Goal: Transaction & Acquisition: Purchase product/service

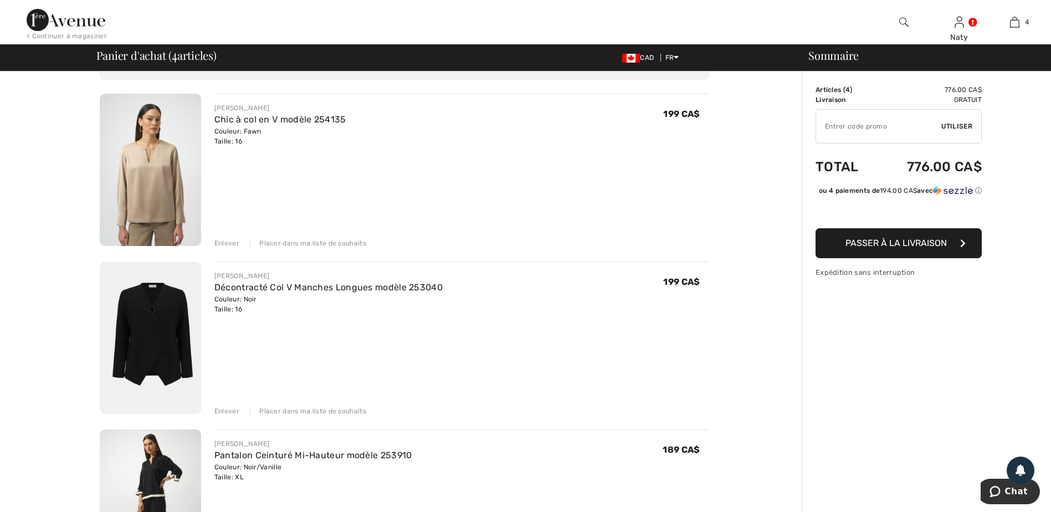
scroll to position [55, 0]
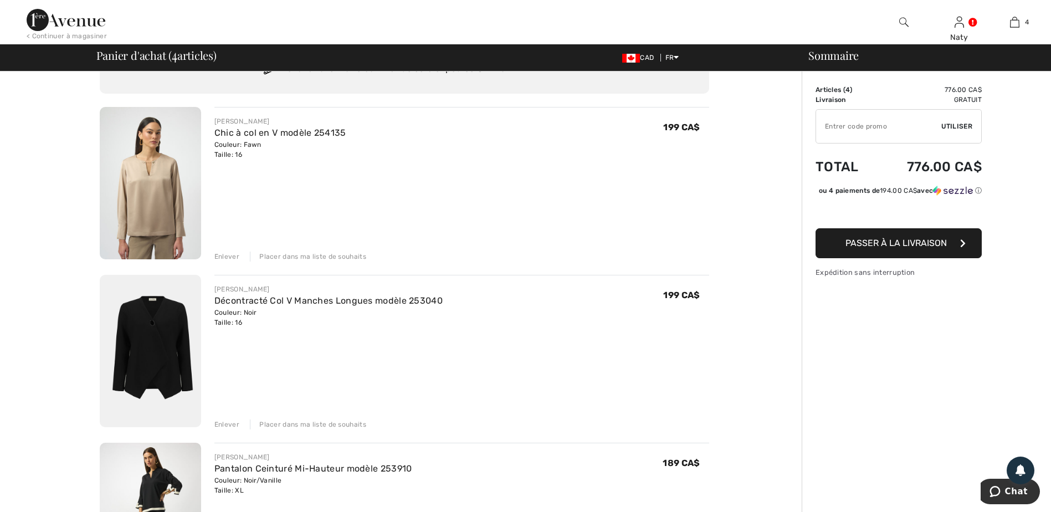
click at [154, 170] on img at bounding box center [150, 183] width 101 height 152
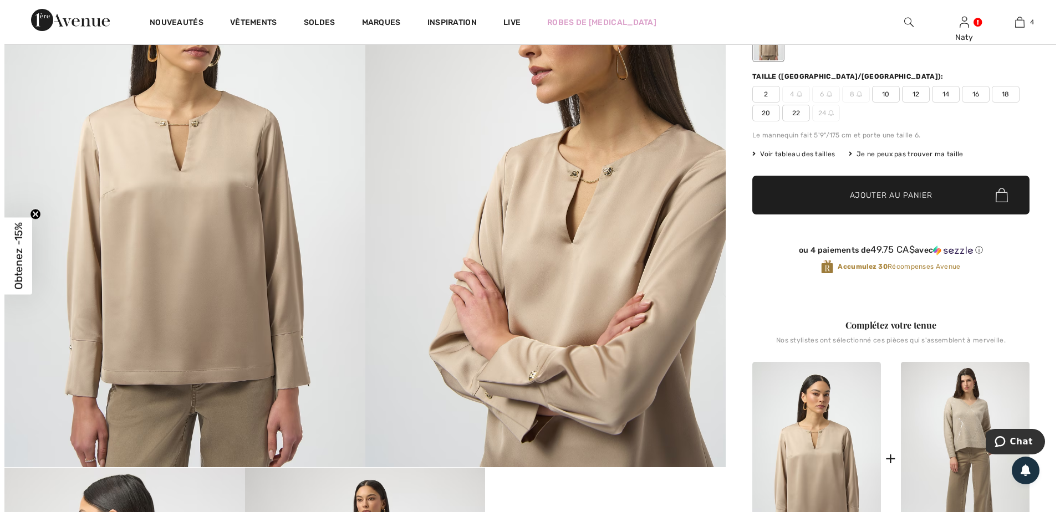
scroll to position [277, 0]
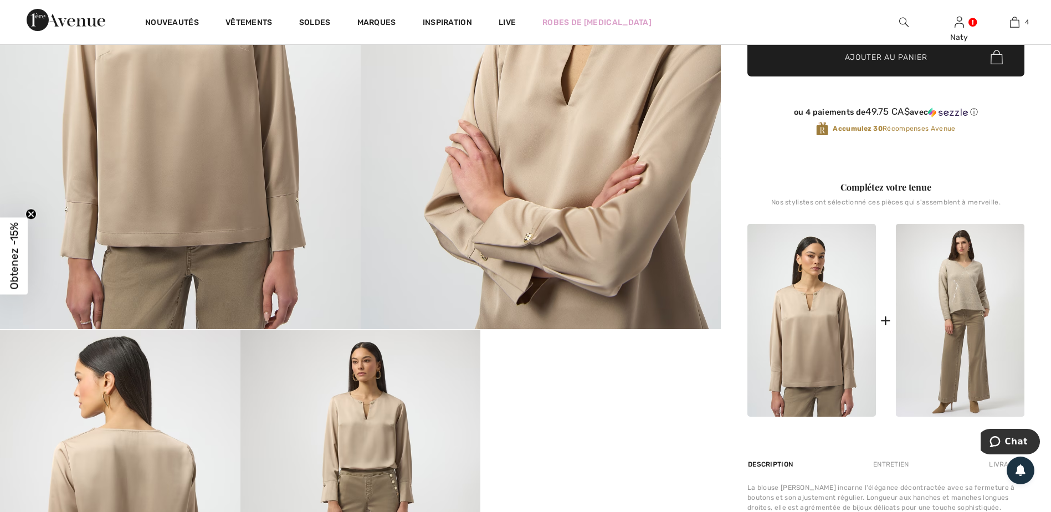
click at [262, 200] on img at bounding box center [180, 59] width 361 height 540
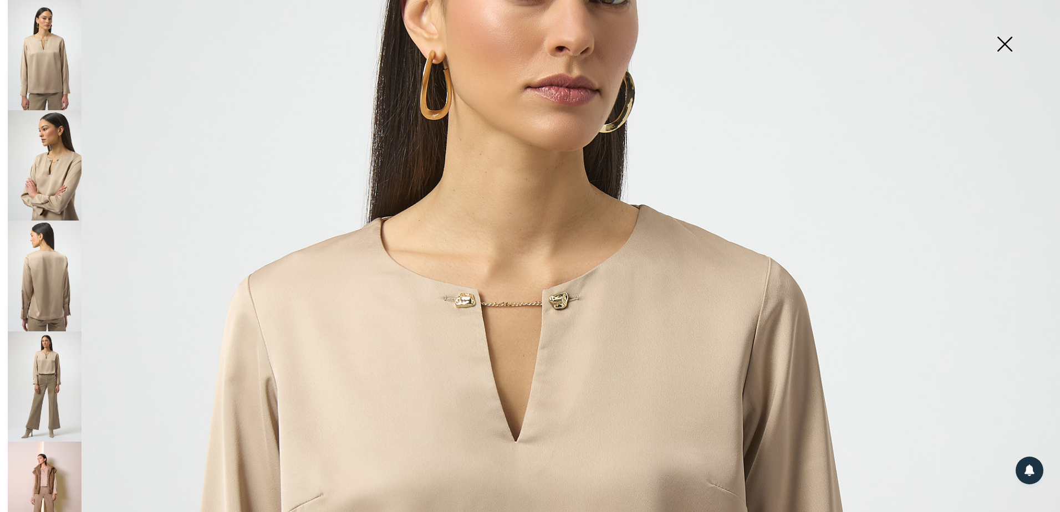
click at [65, 169] on img at bounding box center [45, 165] width 74 height 110
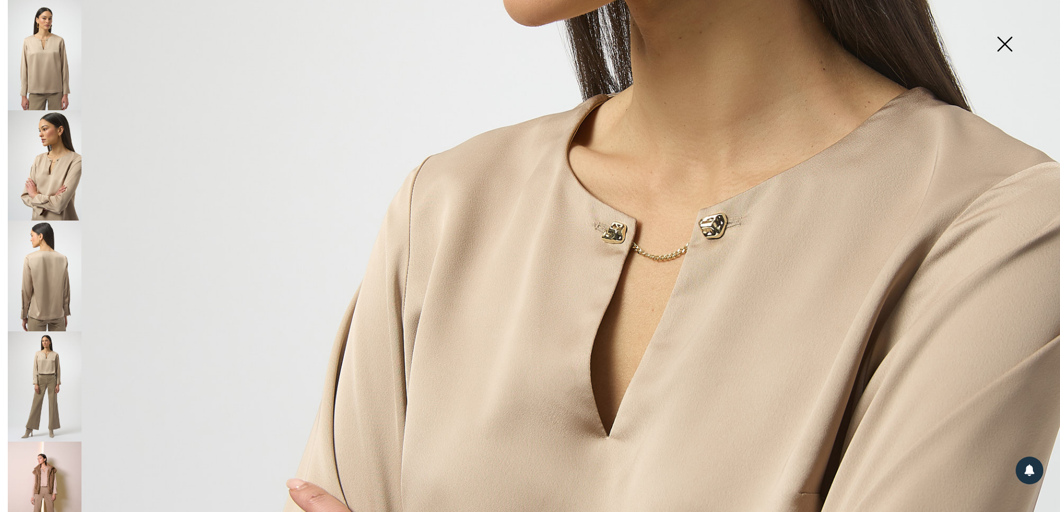
scroll to position [499, 0]
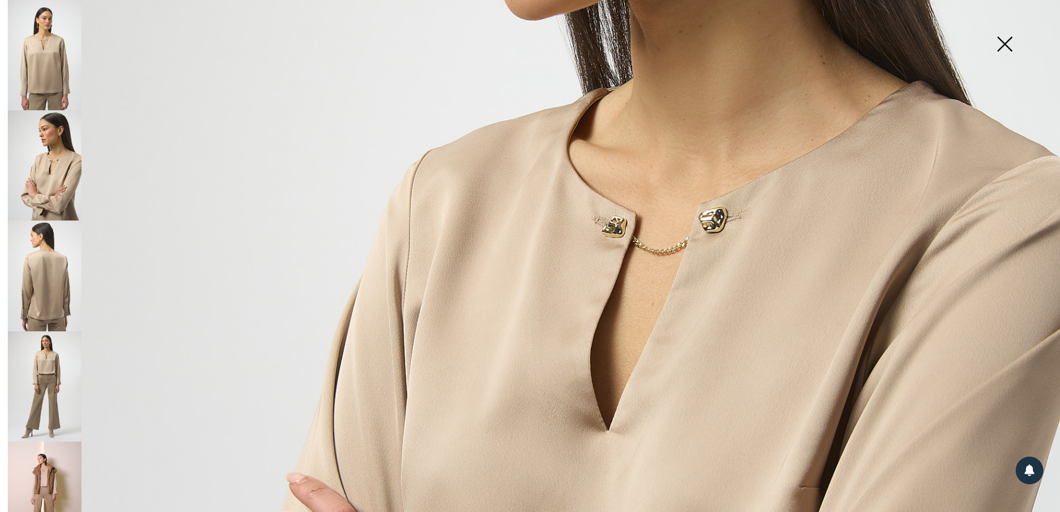
click at [50, 242] on img at bounding box center [45, 276] width 74 height 110
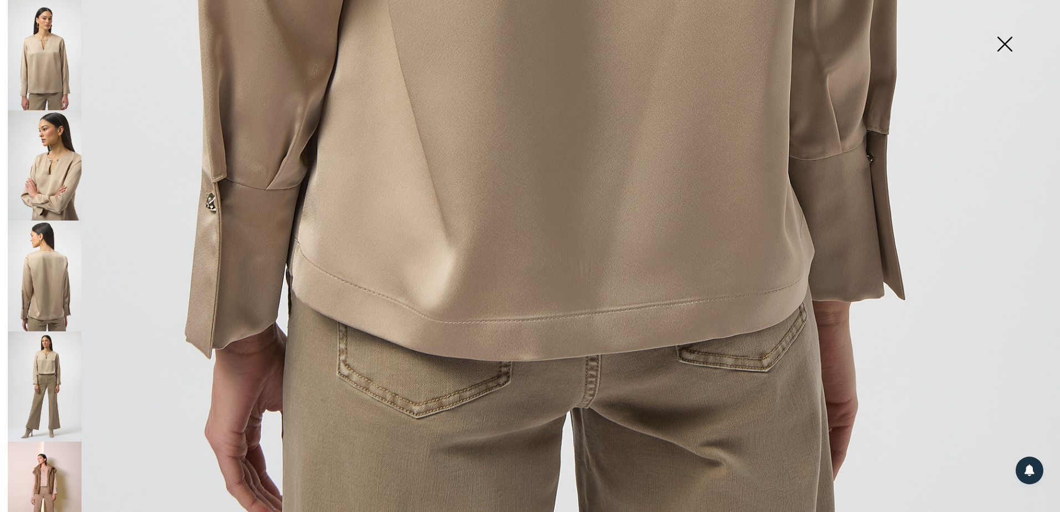
scroll to position [1064, 0]
click at [39, 274] on img at bounding box center [45, 276] width 74 height 110
click at [35, 375] on img at bounding box center [45, 386] width 74 height 110
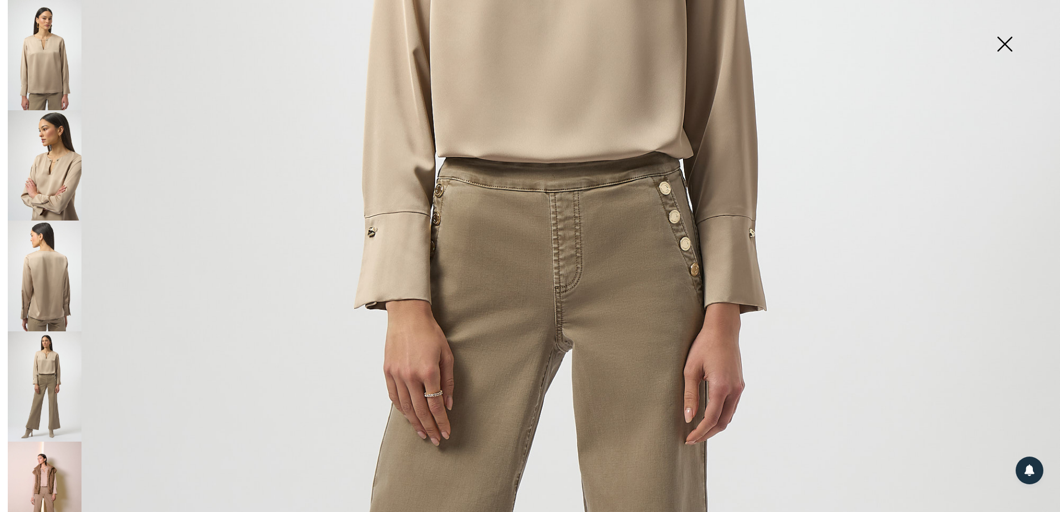
scroll to position [787, 0]
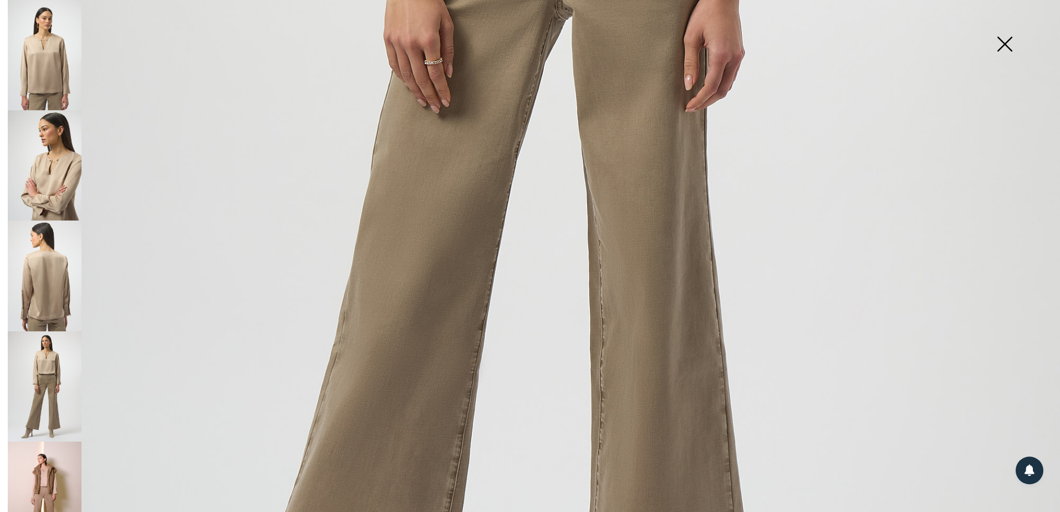
click at [36, 461] on img at bounding box center [45, 497] width 74 height 111
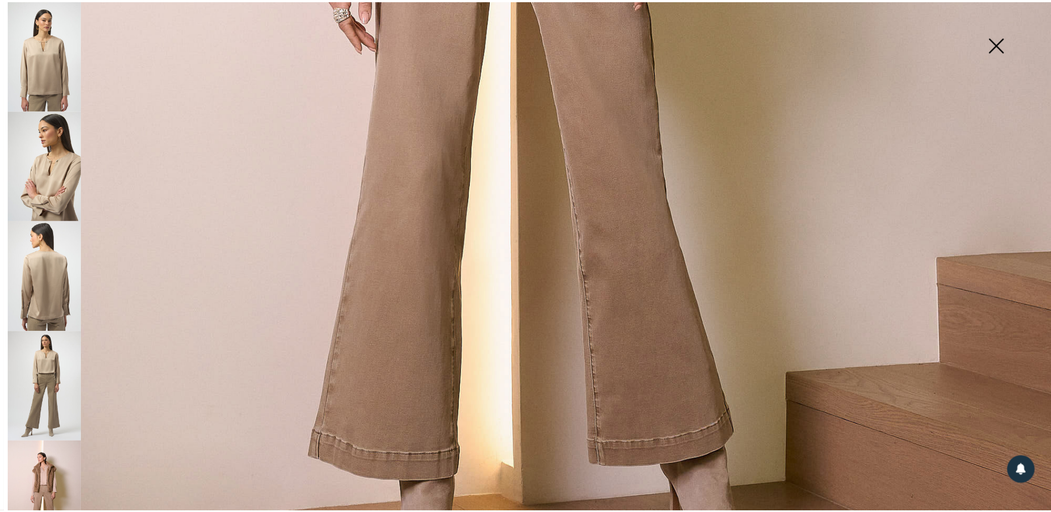
scroll to position [998, 0]
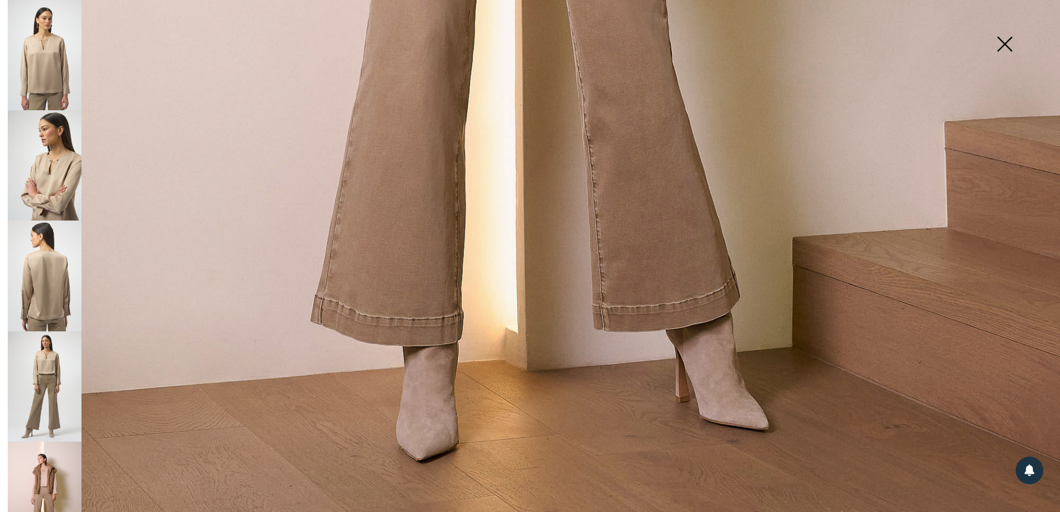
click at [1005, 43] on img at bounding box center [1004, 45] width 55 height 57
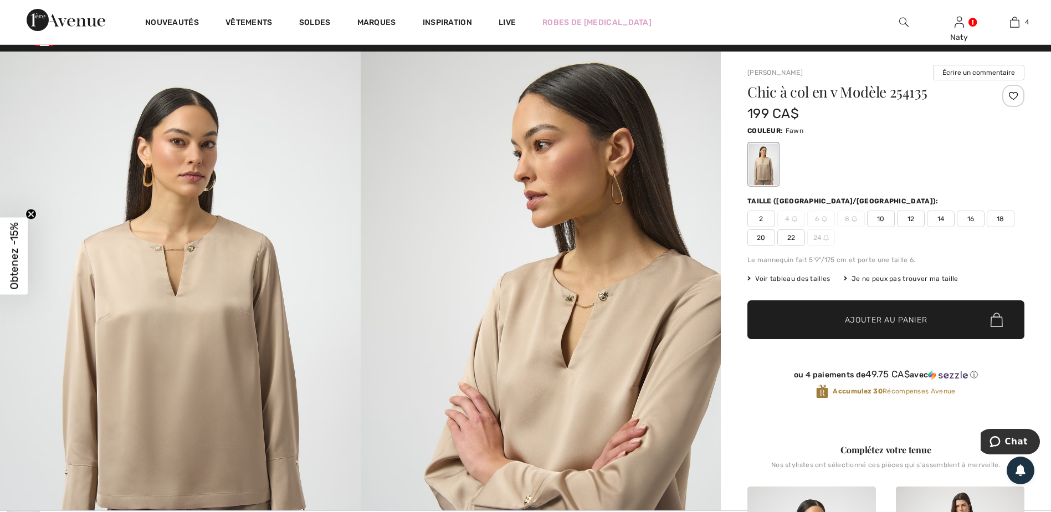
scroll to position [0, 0]
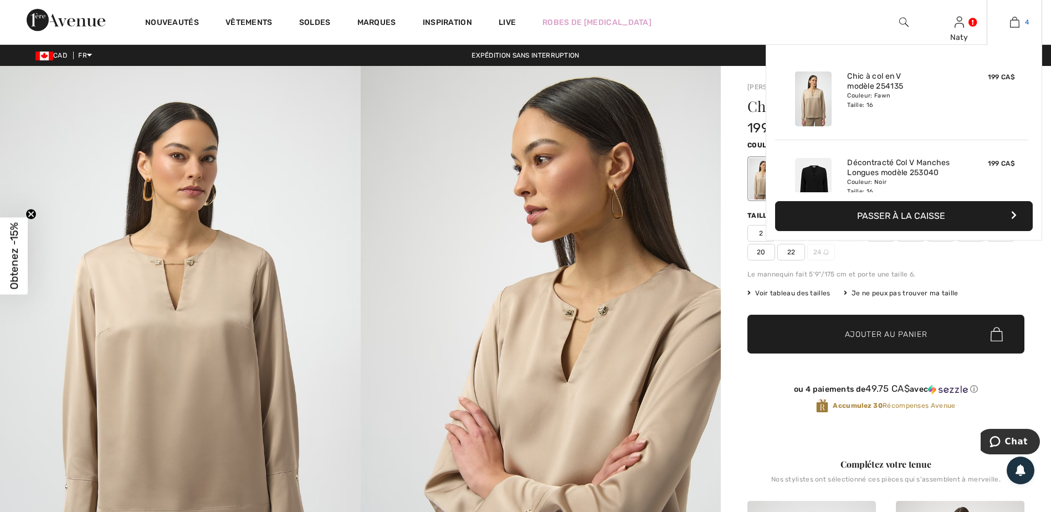
click at [1017, 23] on img at bounding box center [1014, 22] width 9 height 13
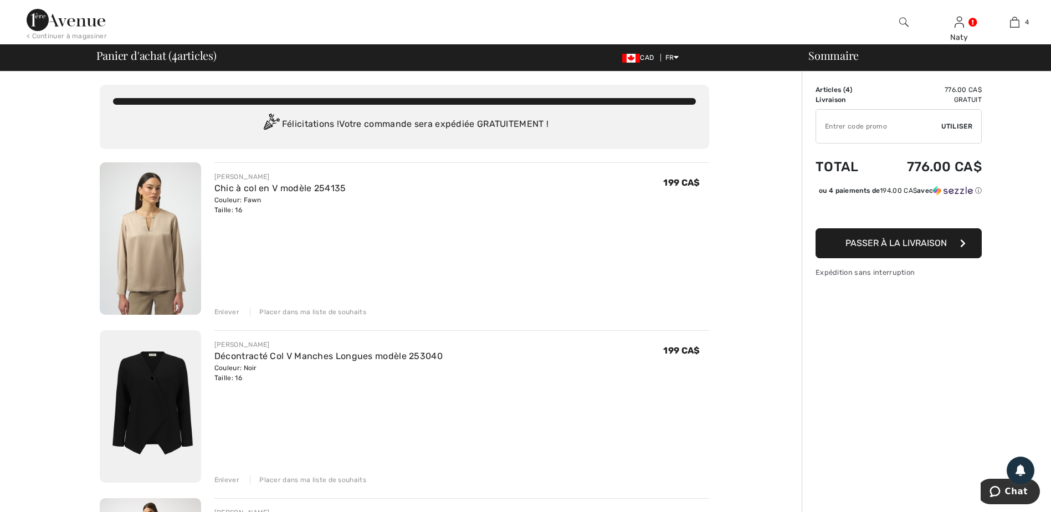
click at [161, 384] on img at bounding box center [150, 406] width 101 height 152
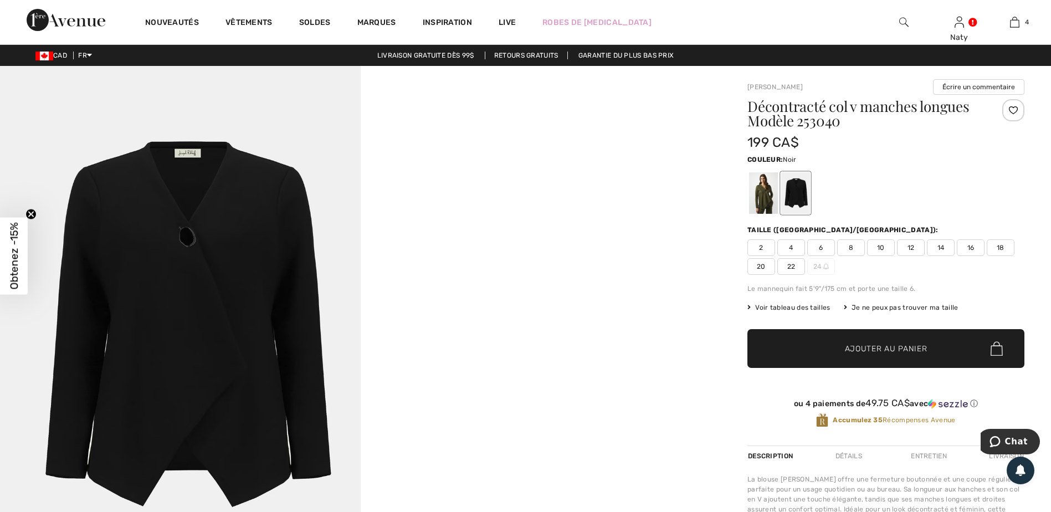
click at [222, 278] on img at bounding box center [180, 336] width 361 height 541
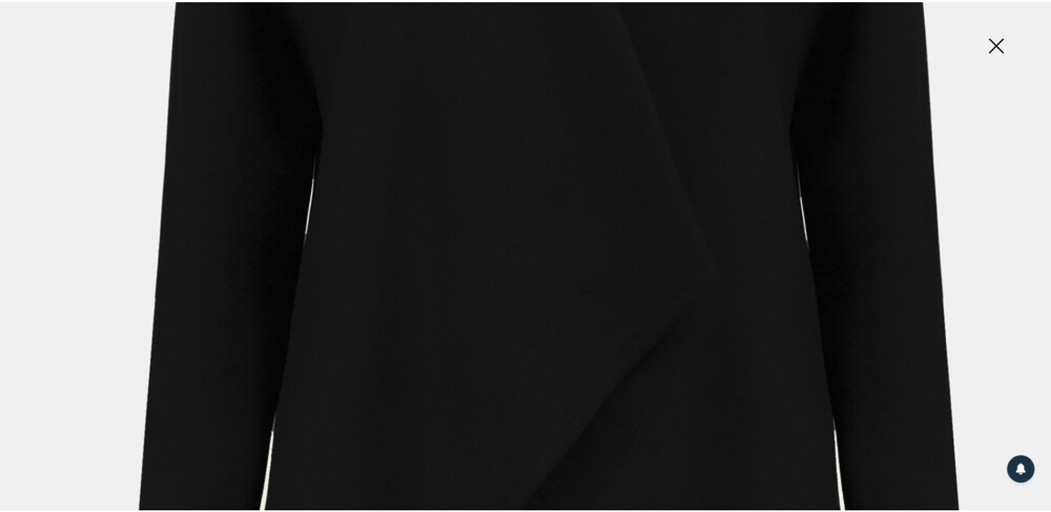
scroll to position [942, 0]
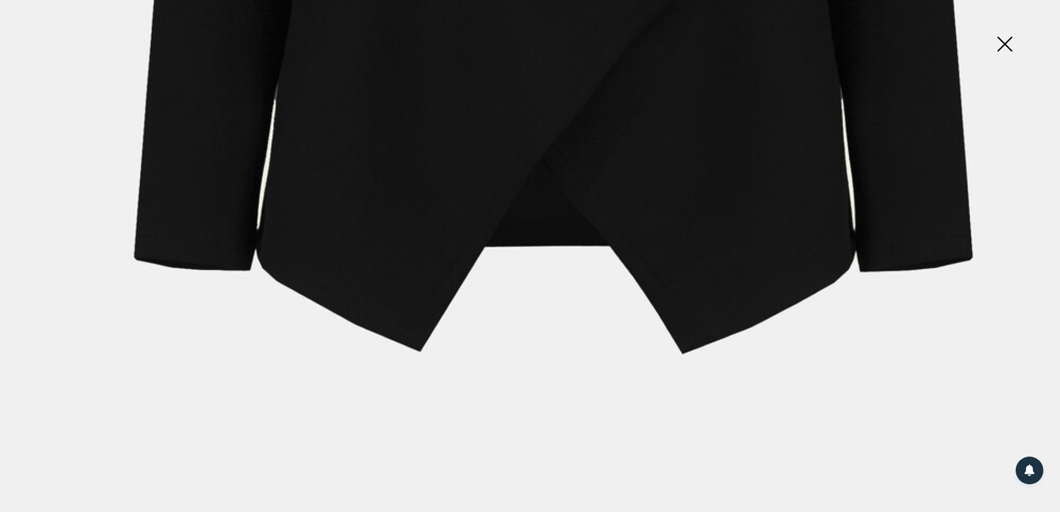
click at [1003, 47] on img at bounding box center [1004, 45] width 55 height 57
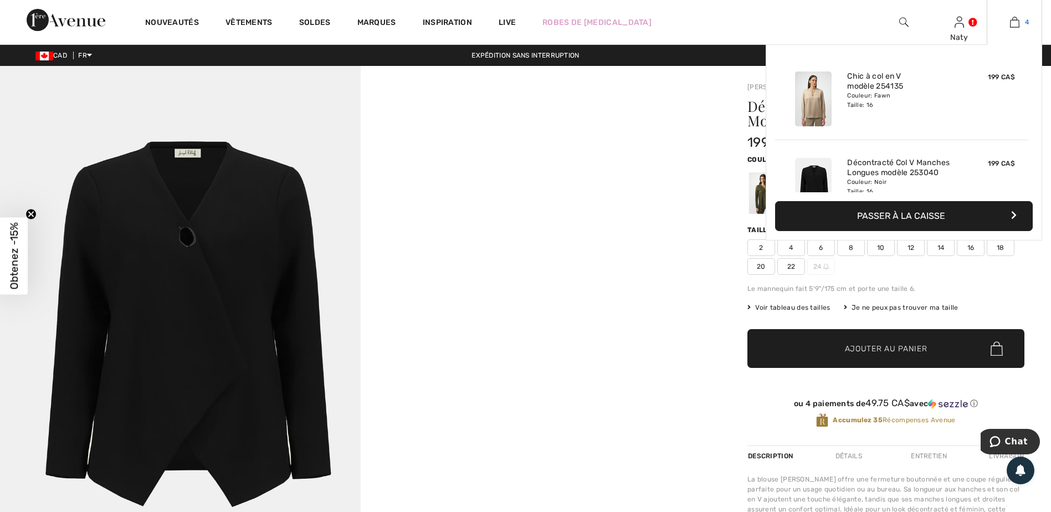
click at [1015, 28] on img at bounding box center [1014, 22] width 9 height 13
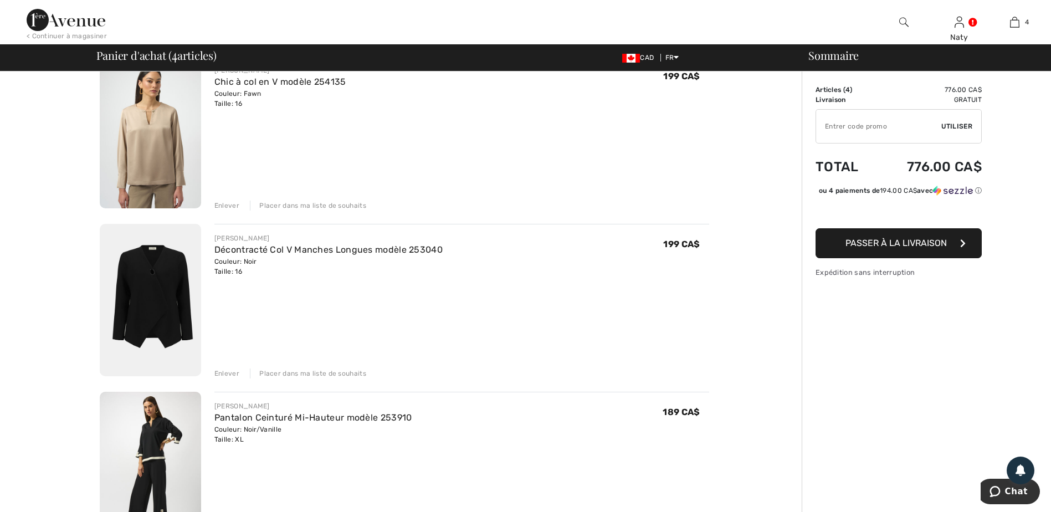
scroll to position [277, 0]
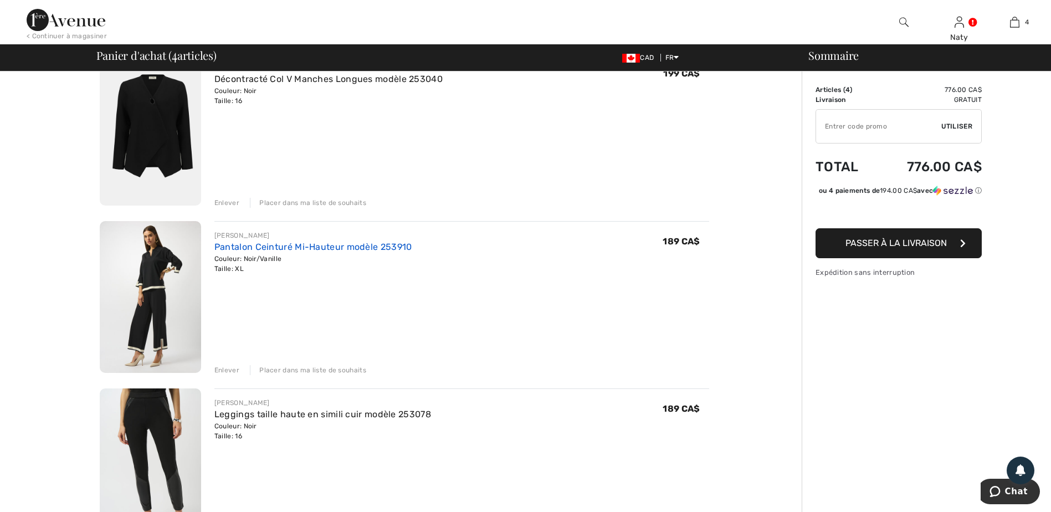
click at [292, 249] on link "Pantalon Ceinturé Mi-Hauteur modèle 253910" at bounding box center [314, 247] width 198 height 11
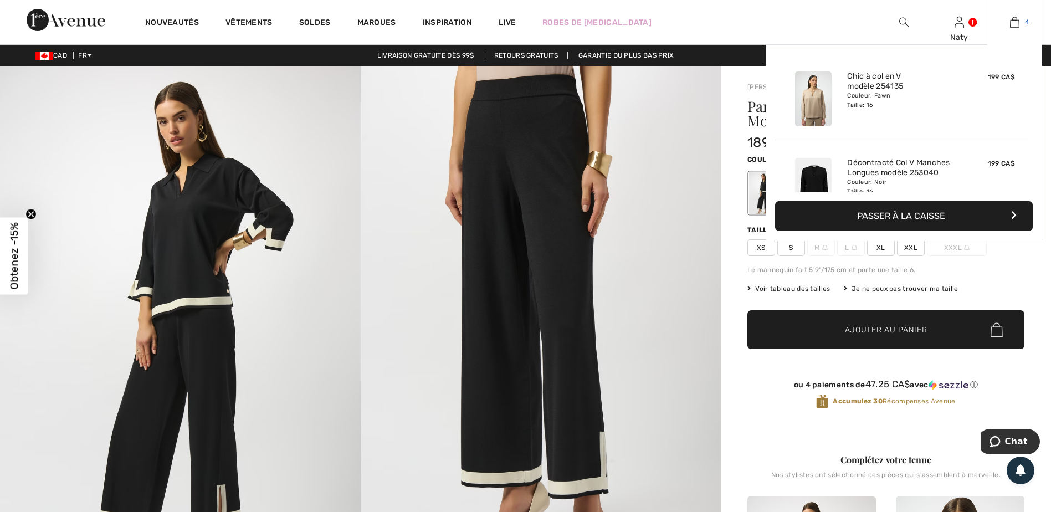
click at [1019, 19] on img at bounding box center [1014, 22] width 9 height 13
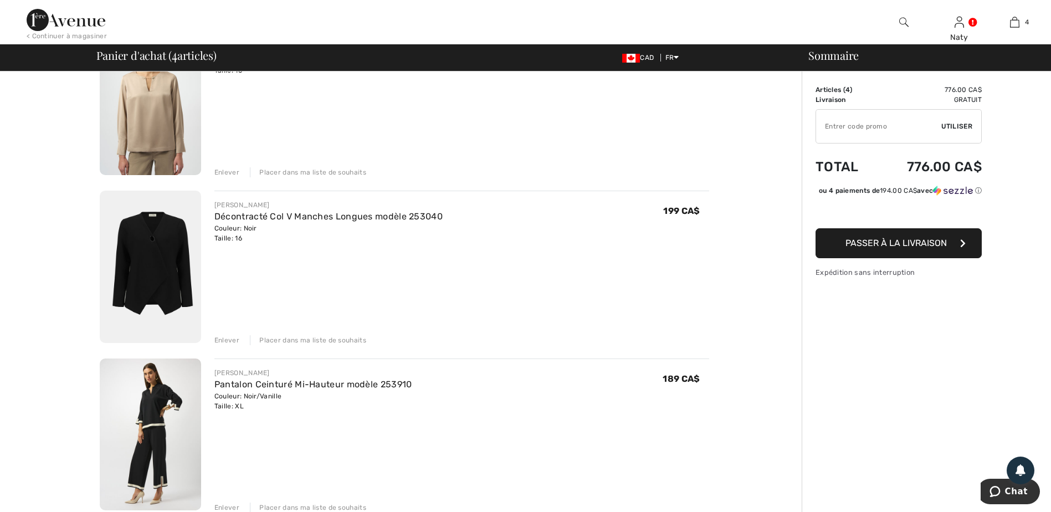
scroll to position [333, 0]
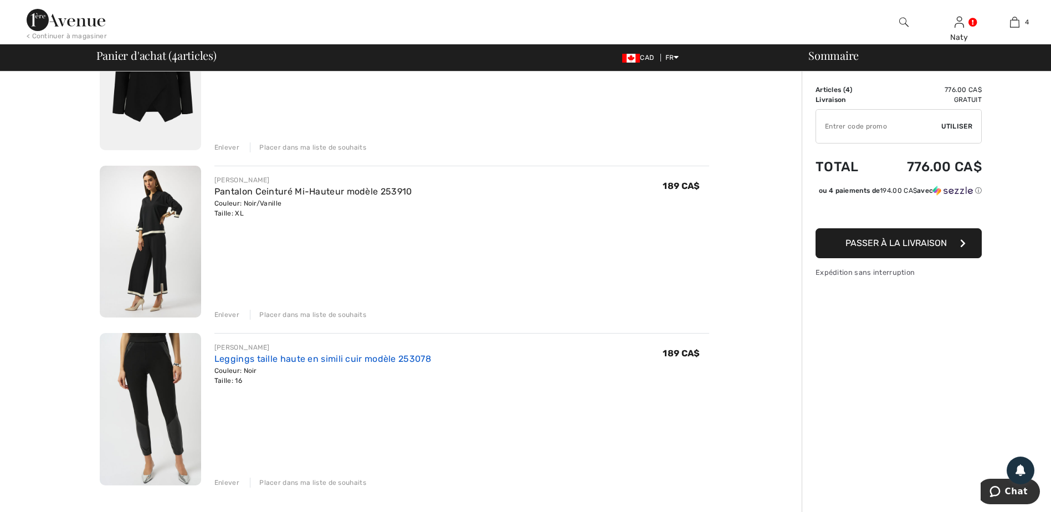
click at [339, 359] on link "Leggings taille haute en simili cuir modèle 253078" at bounding box center [323, 359] width 217 height 11
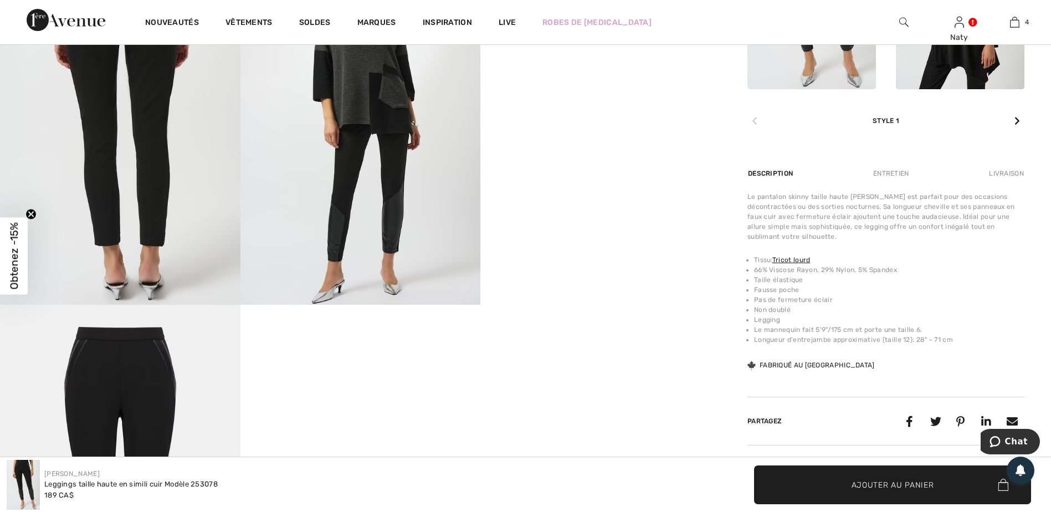
scroll to position [665, 0]
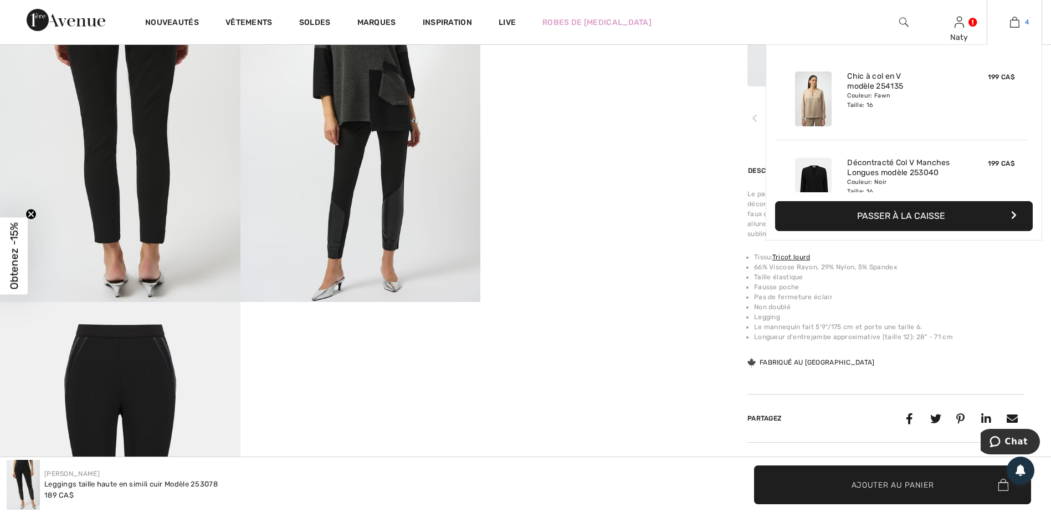
click at [1014, 26] on img at bounding box center [1014, 22] width 9 height 13
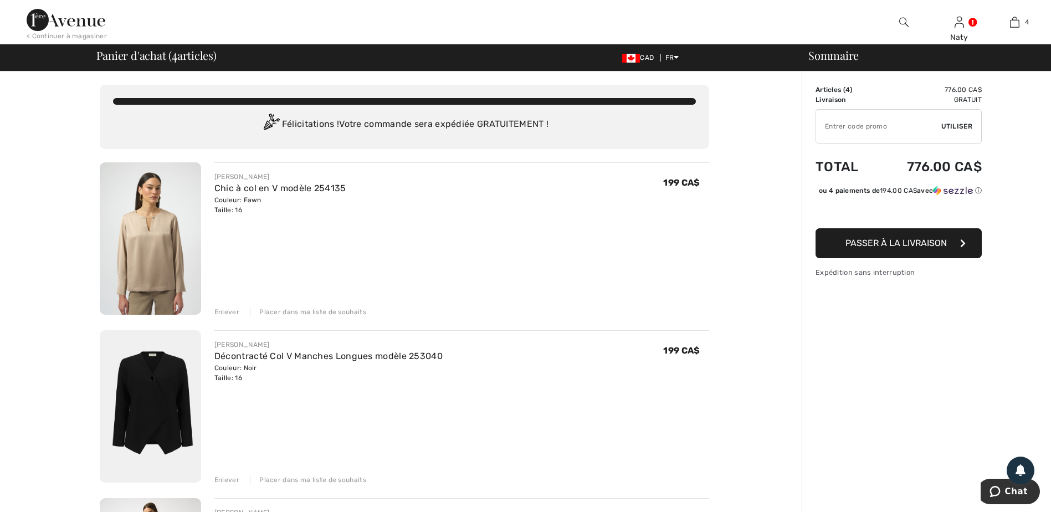
click at [911, 248] on span "Passer à la livraison" at bounding box center [896, 243] width 101 height 11
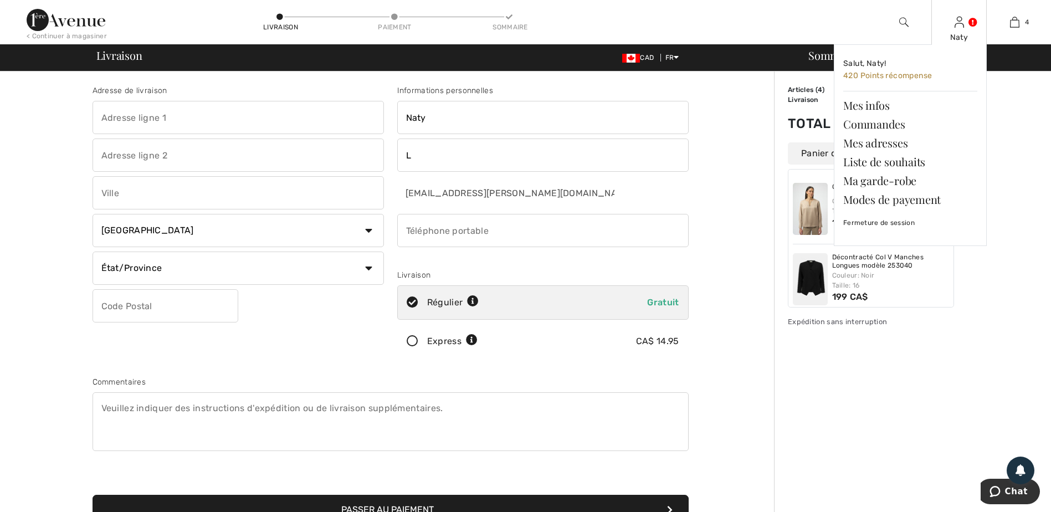
click at [957, 30] on div "Naty Salut, Naty! 420 Points récompense Mes infos Commandes Mes adresses Liste …" at bounding box center [959, 22] width 55 height 44
click at [875, 102] on link "Mes infos" at bounding box center [911, 105] width 134 height 19
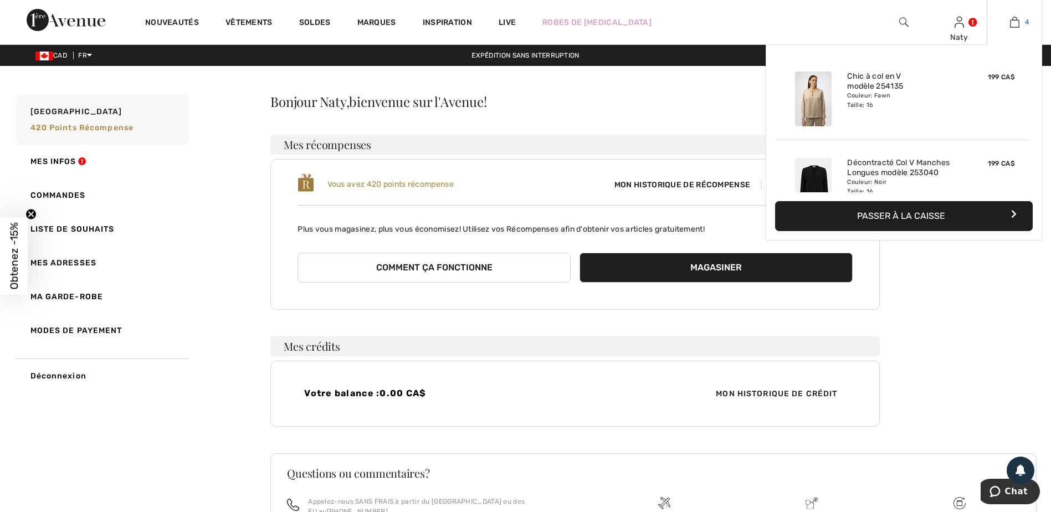
click at [1015, 23] on img at bounding box center [1014, 22] width 9 height 13
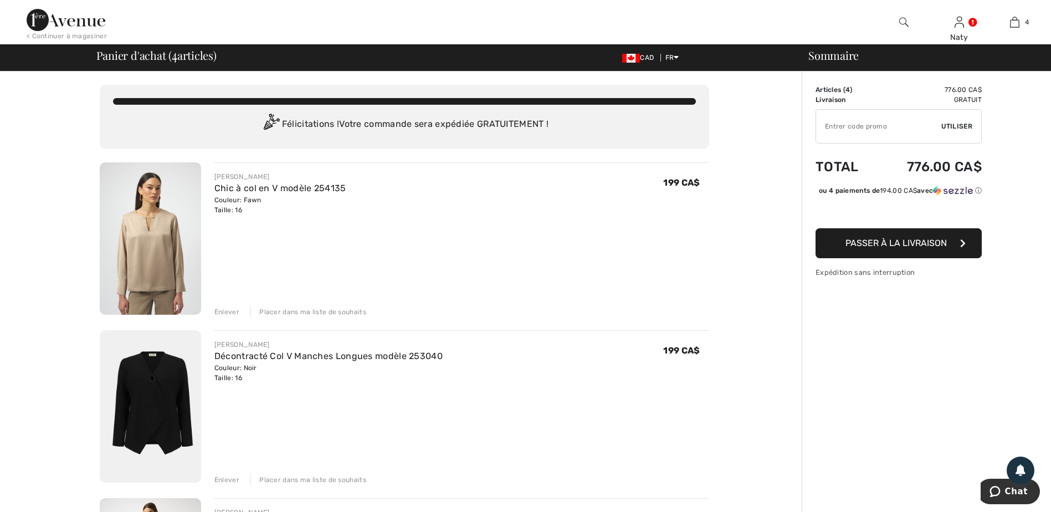
click at [939, 258] on button "Passer à la livraison" at bounding box center [899, 243] width 166 height 30
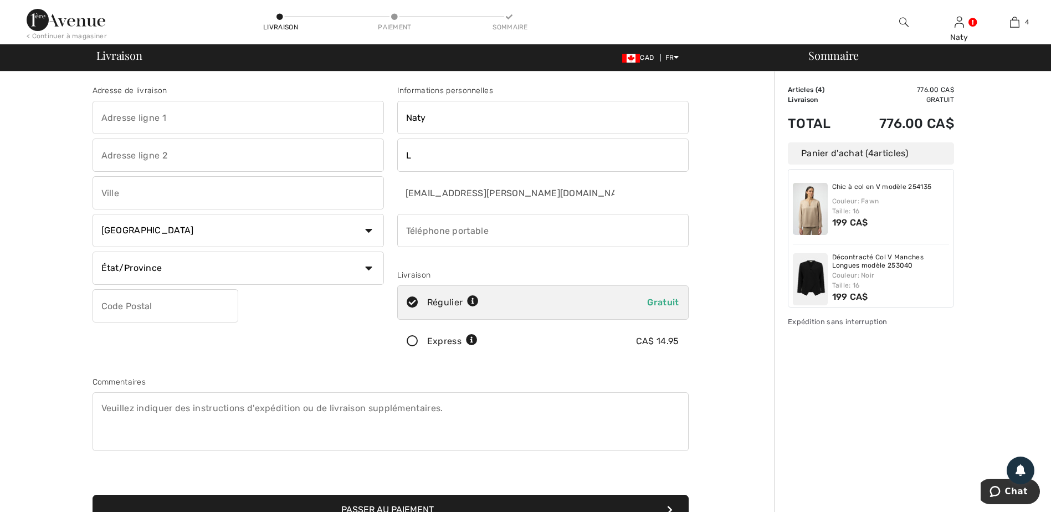
click at [149, 302] on input "text" at bounding box center [166, 305] width 146 height 33
type input "H1M3N8"
type input "[STREET_ADDRESS][PERSON_NAME] étage"
type input "METRO - 3e étage"
click at [134, 196] on input "text" at bounding box center [239, 192] width 292 height 33
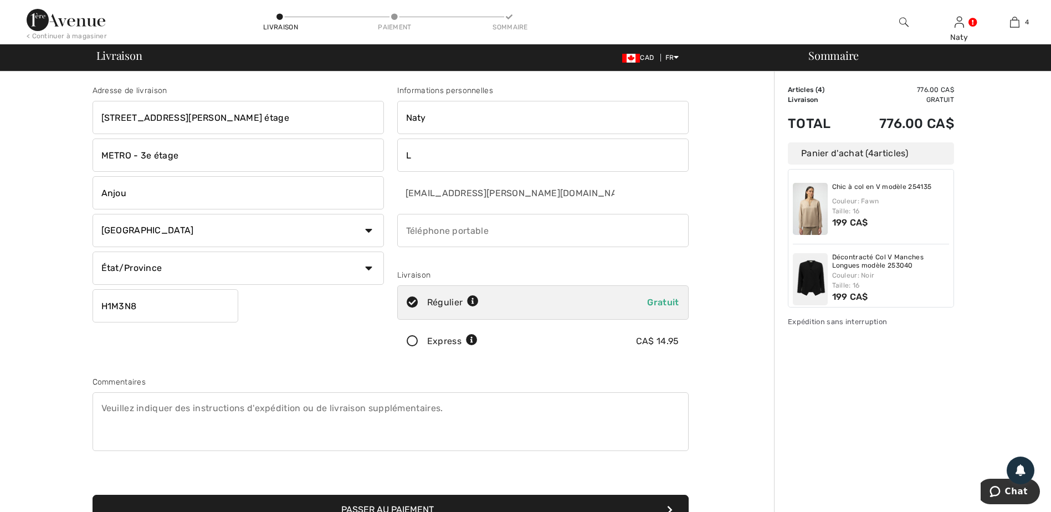
type input "Anjou"
click at [161, 266] on select "État/Province Alberta Colombie-Britannique Ile-du-Prince-Edward Manitoba Nouvea…" at bounding box center [239, 268] width 292 height 33
select select "QC"
click at [93, 252] on select "État/Province Alberta Colombie-Britannique Ile-du-Prince-Edward Manitoba Nouvea…" at bounding box center [239, 268] width 292 height 33
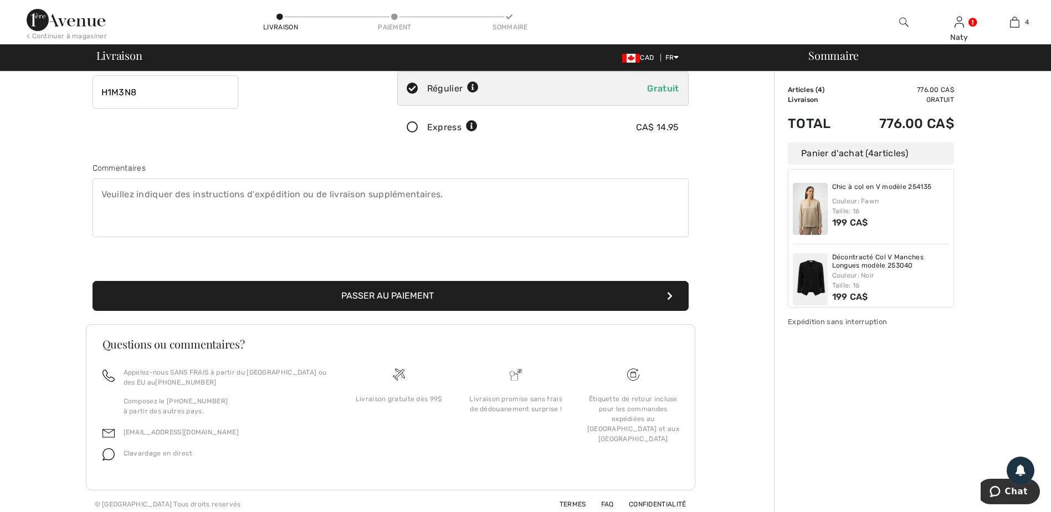
scroll to position [220, 0]
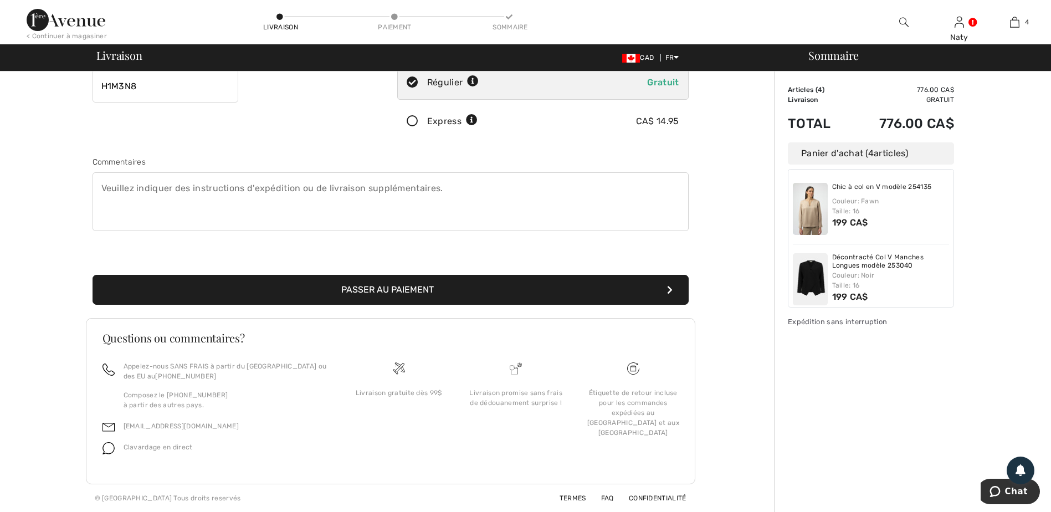
click at [392, 289] on button "Passer au paiement" at bounding box center [391, 290] width 596 height 30
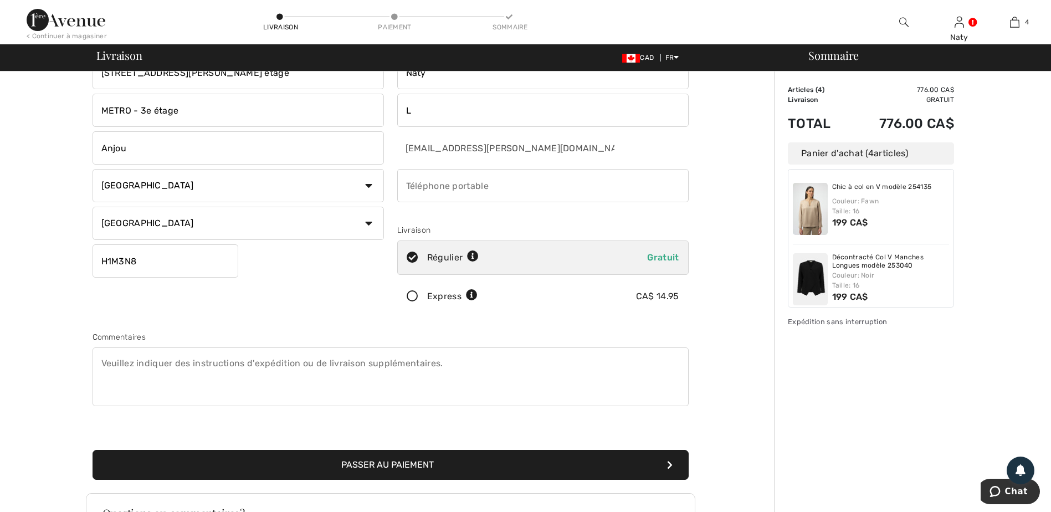
scroll to position [0, 0]
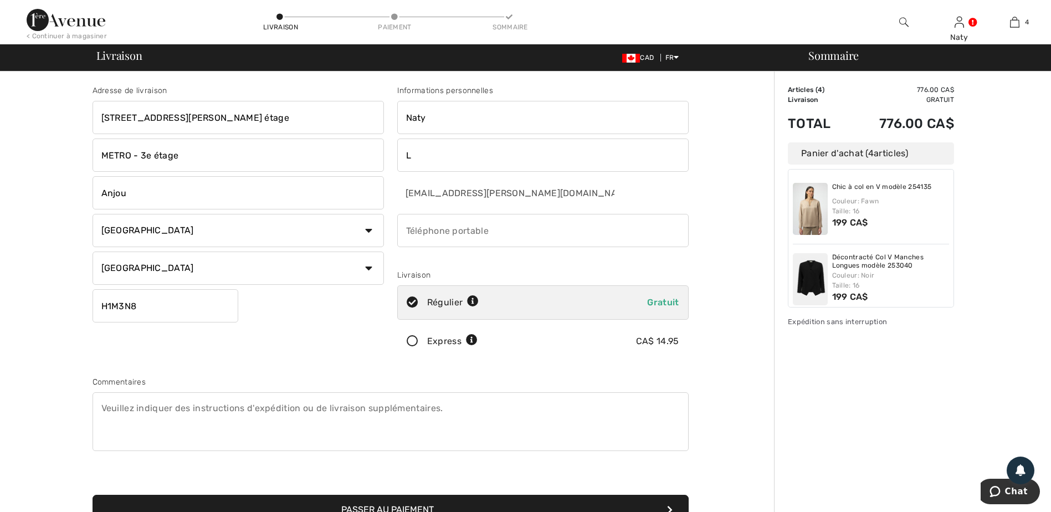
click at [428, 157] on input "L" at bounding box center [543, 155] width 292 height 33
type input "Loiseau"
click at [53, 196] on div "Adresse de livraison 7151 rue Jean-Talon Est, 3e étage METRO - 3e étage Anjou P…" at bounding box center [391, 402] width 768 height 661
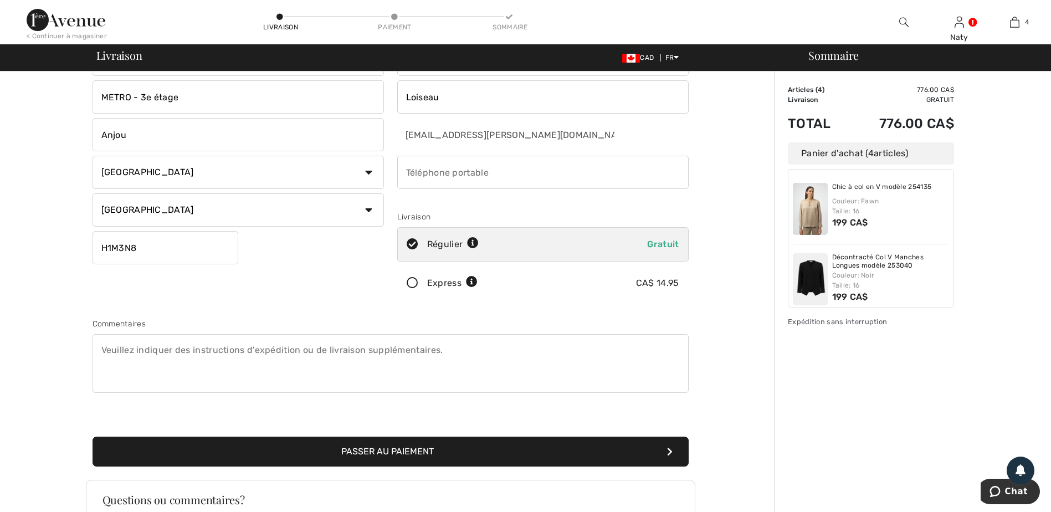
scroll to position [220, 0]
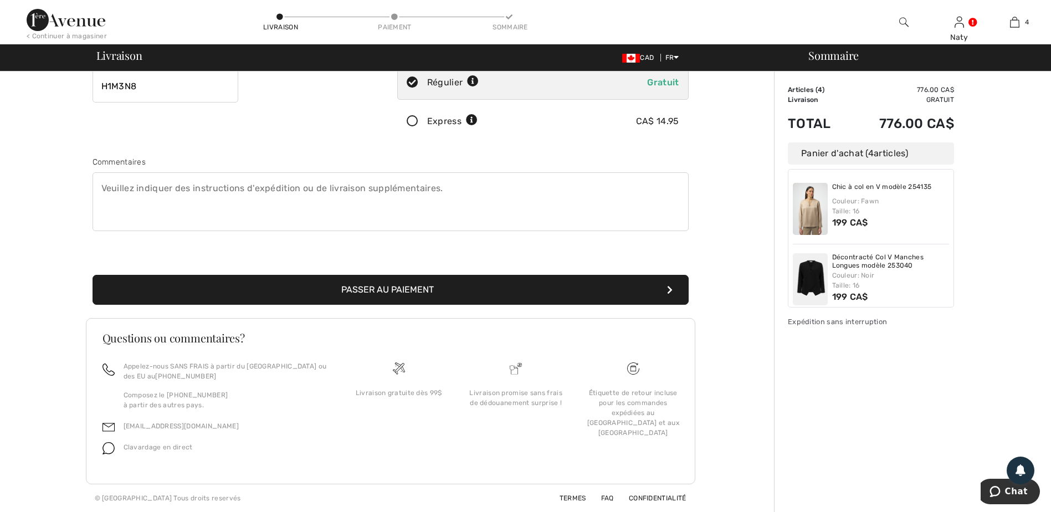
click at [172, 197] on textarea at bounding box center [391, 201] width 596 height 59
type textarea "Heures de livraison : du lundi au vendredi, entre 8h30 et 16h30, à la réception…"
click at [404, 292] on button "Passer au paiement" at bounding box center [391, 290] width 596 height 30
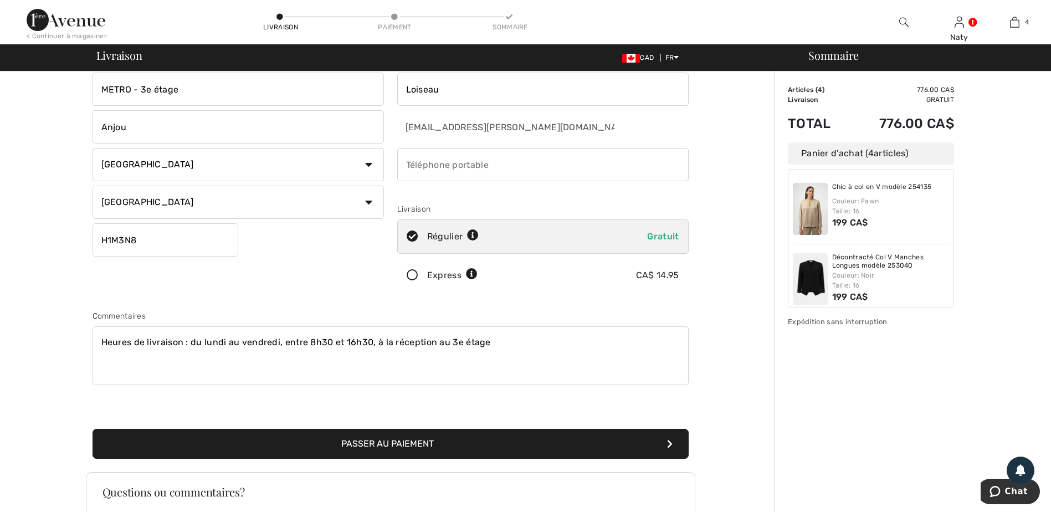
scroll to position [0, 0]
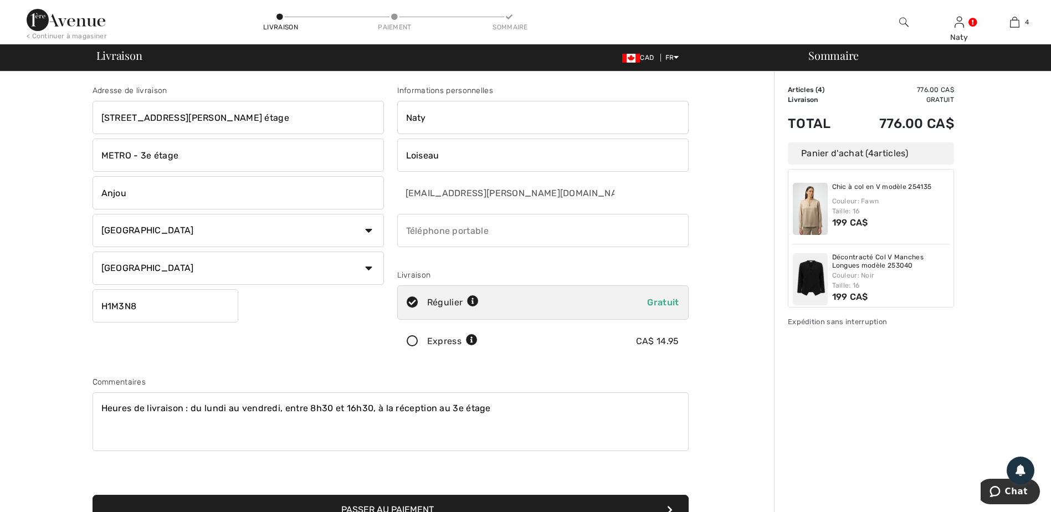
click at [479, 229] on input "phone" at bounding box center [543, 230] width 292 height 33
type input "5146680396"
click at [316, 337] on div "Adresse de livraison 7151 rue Jean-Talon Est, 3e étage METRO - 3e étage Anjou P…" at bounding box center [238, 224] width 305 height 278
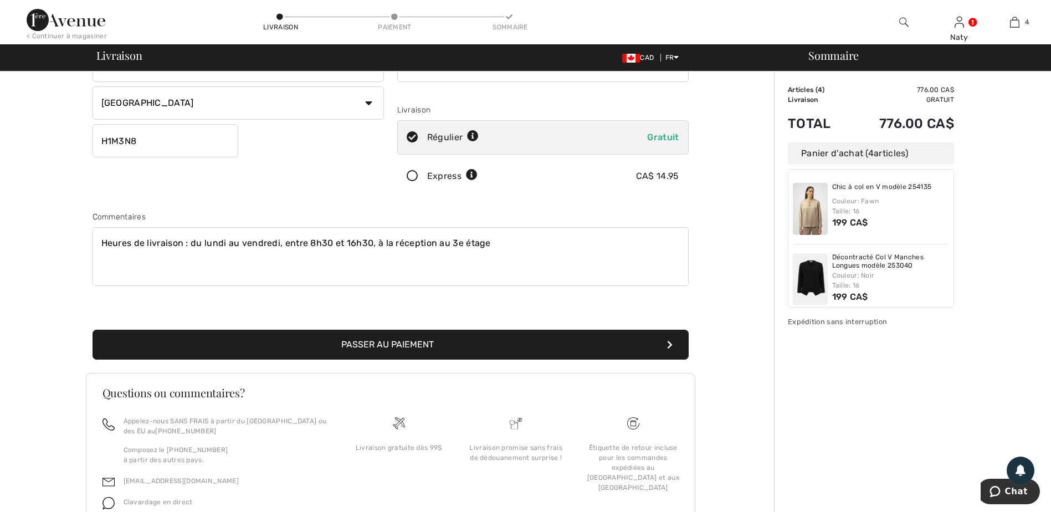
scroll to position [220, 0]
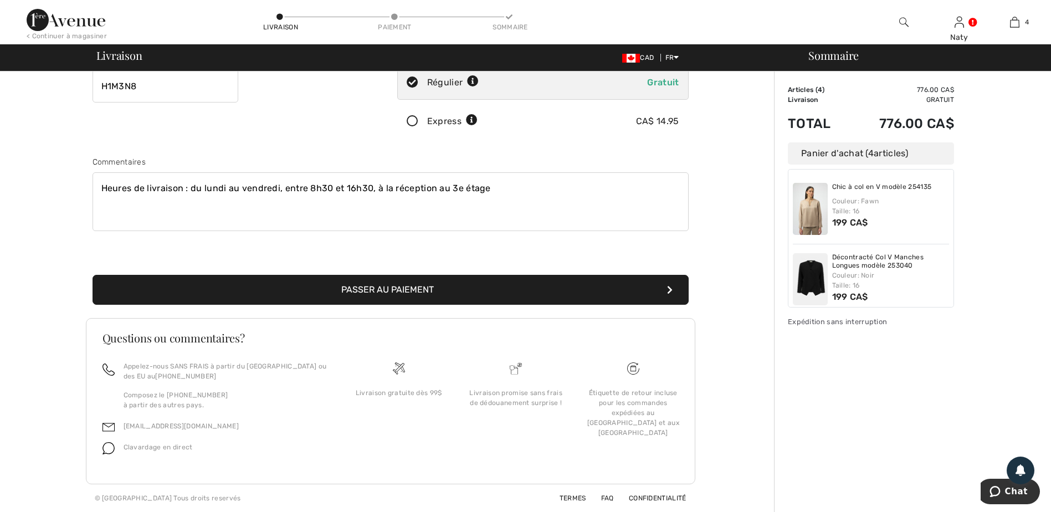
click at [386, 294] on button "Passer au paiement" at bounding box center [391, 290] width 596 height 30
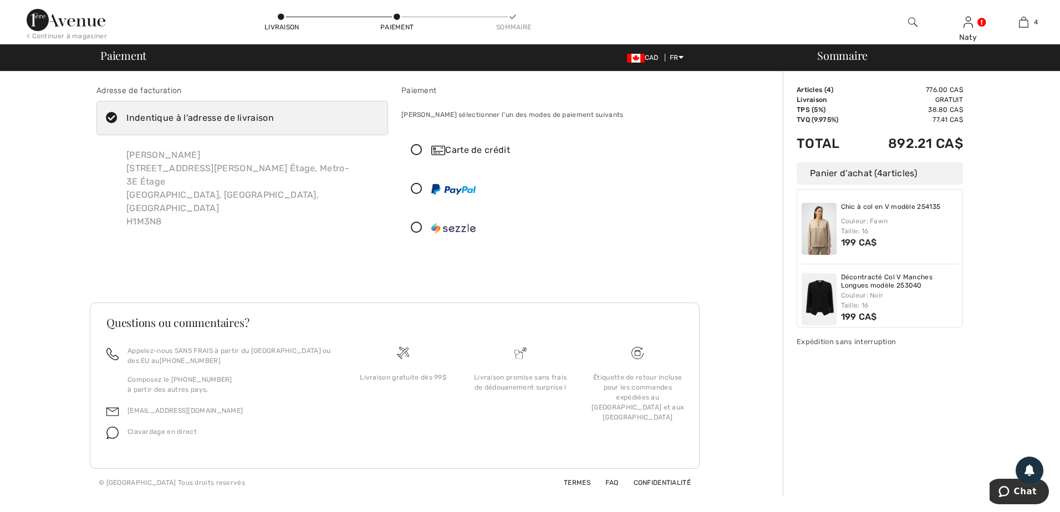
click at [417, 227] on icon at bounding box center [416, 228] width 29 height 12
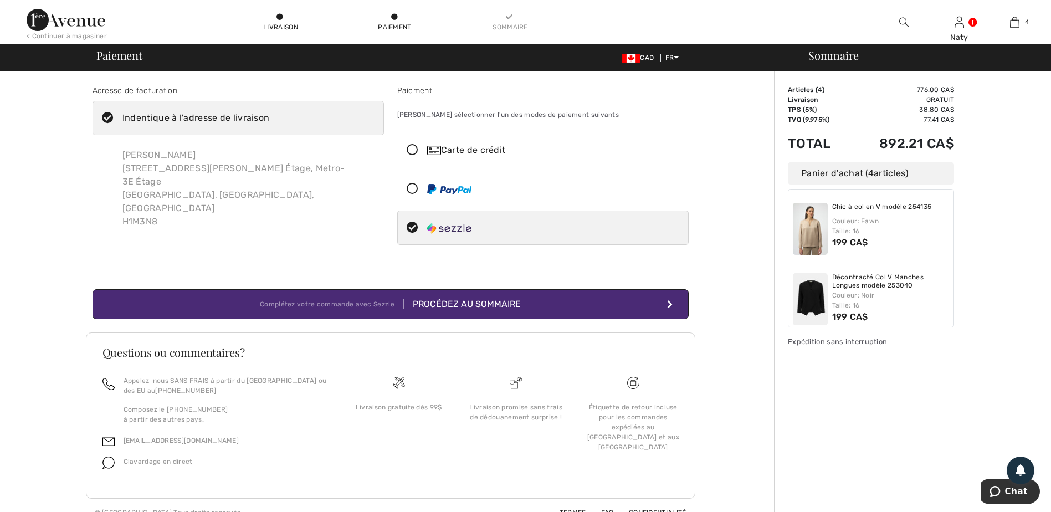
click at [476, 304] on div "Procédez au sommaire" at bounding box center [462, 304] width 117 height 13
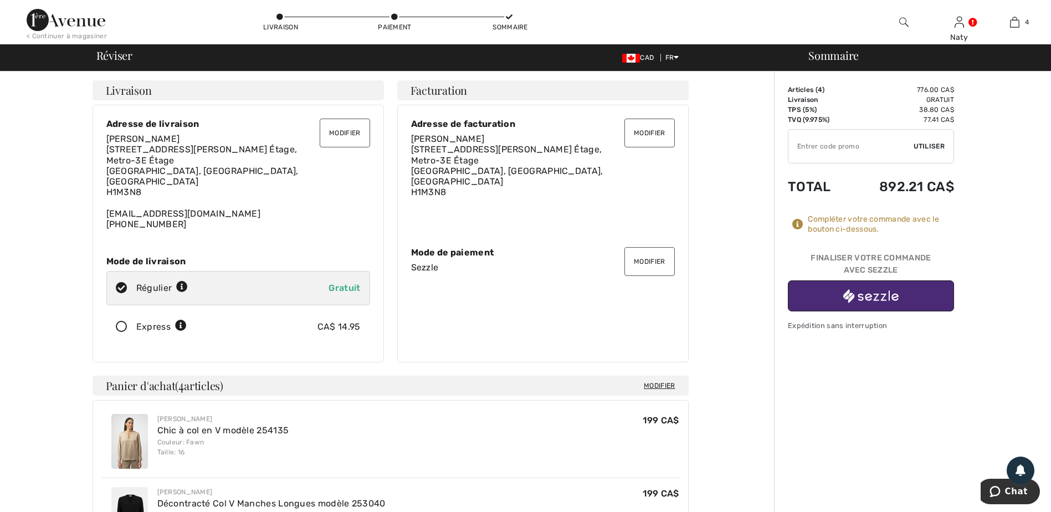
click at [654, 134] on button "Modifier" at bounding box center [650, 133] width 50 height 29
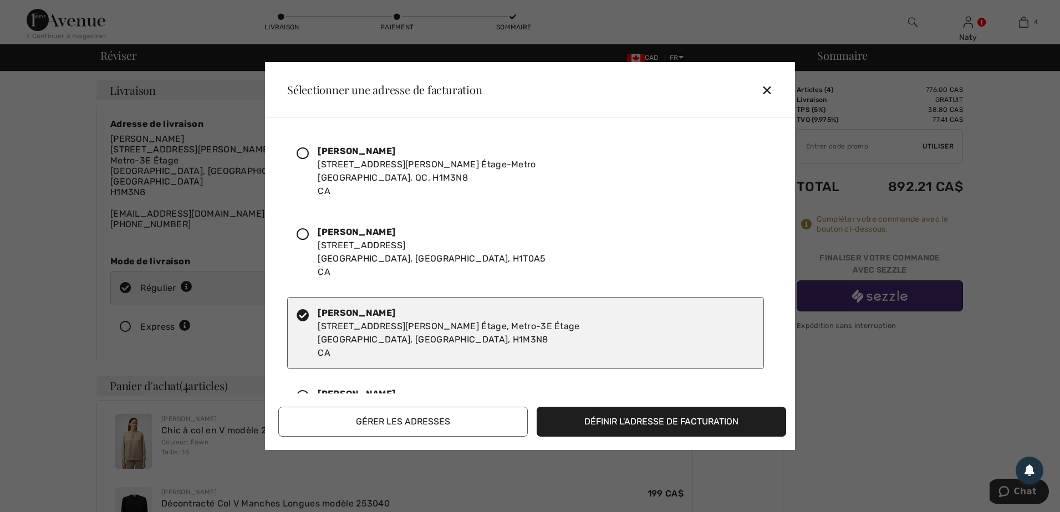
click at [307, 231] on icon at bounding box center [303, 234] width 12 height 12
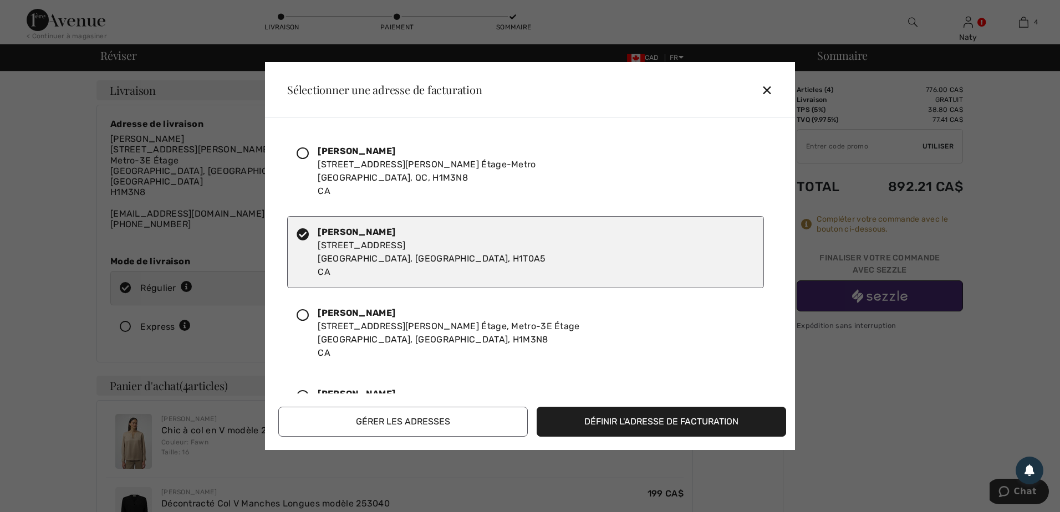
click at [657, 423] on button "Définir l'adresse de facturation" at bounding box center [661, 422] width 249 height 30
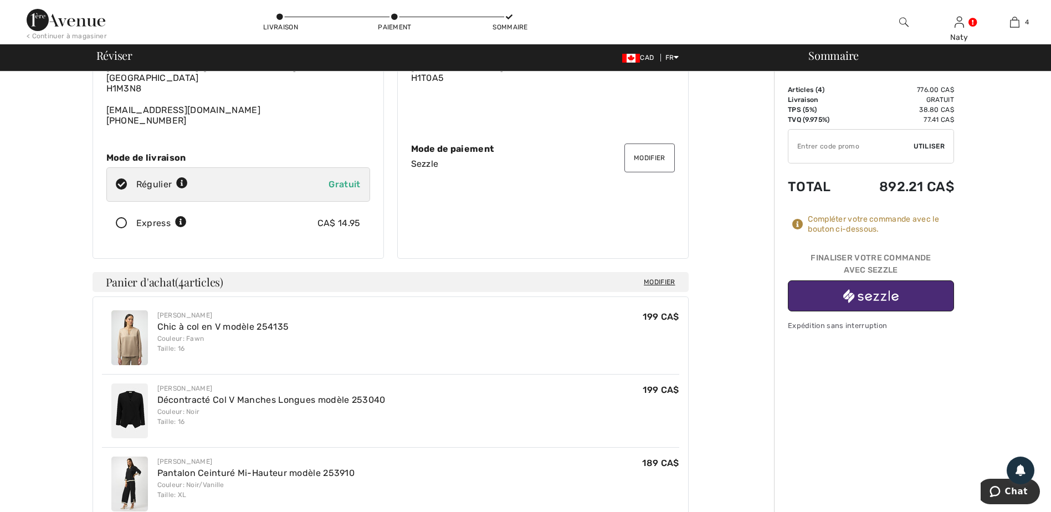
scroll to position [222, 0]
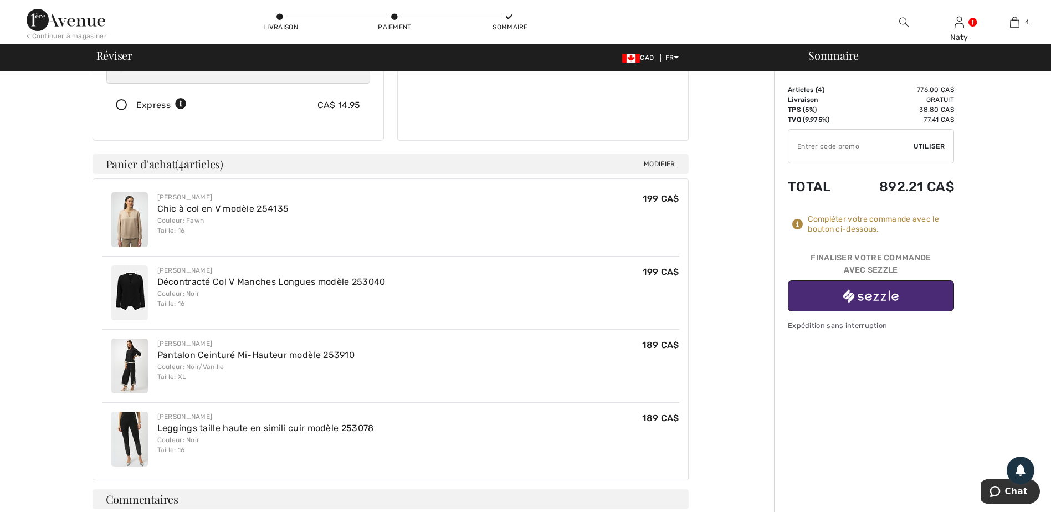
click at [875, 298] on img "button" at bounding box center [871, 296] width 55 height 14
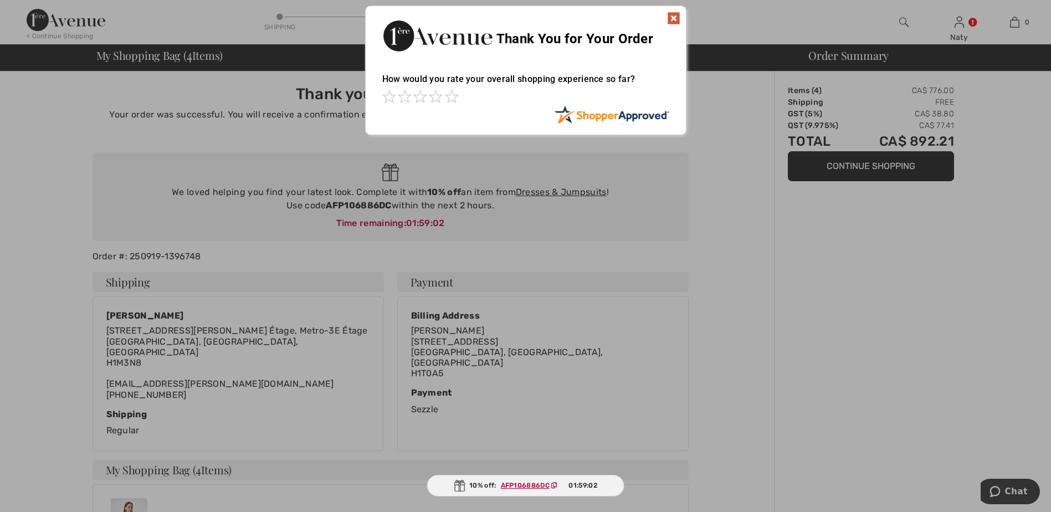
click at [672, 18] on img at bounding box center [673, 18] width 13 height 13
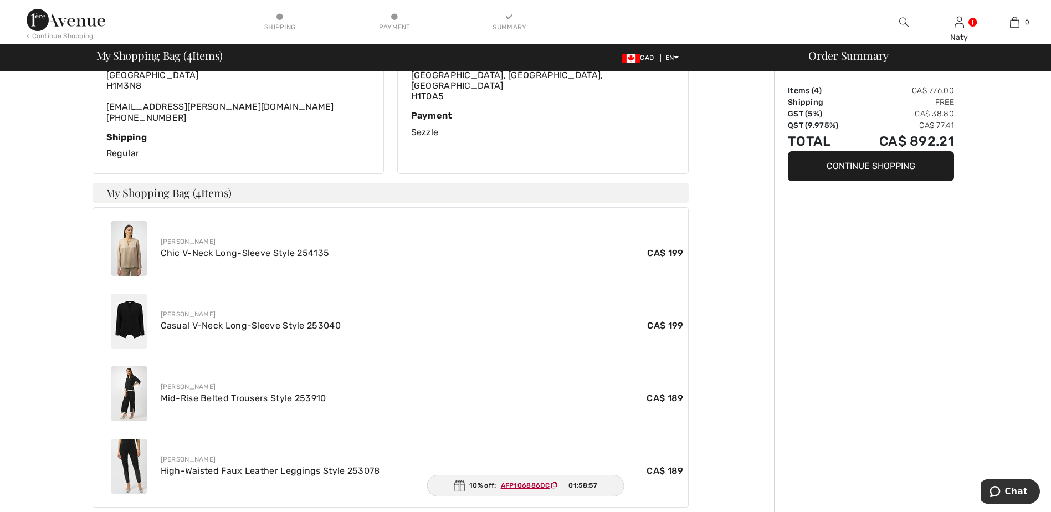
scroll to position [55, 0]
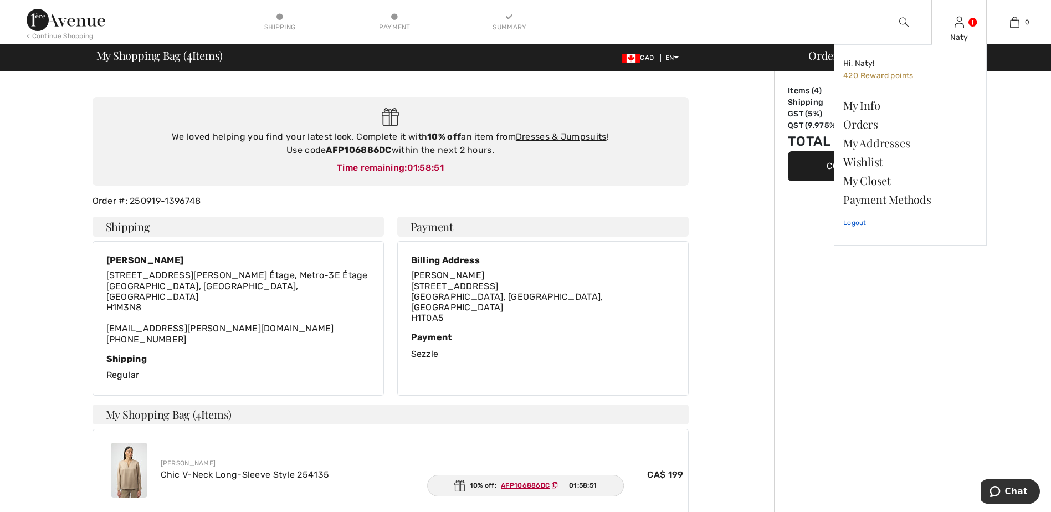
click at [861, 223] on link "Logout" at bounding box center [911, 223] width 134 height 28
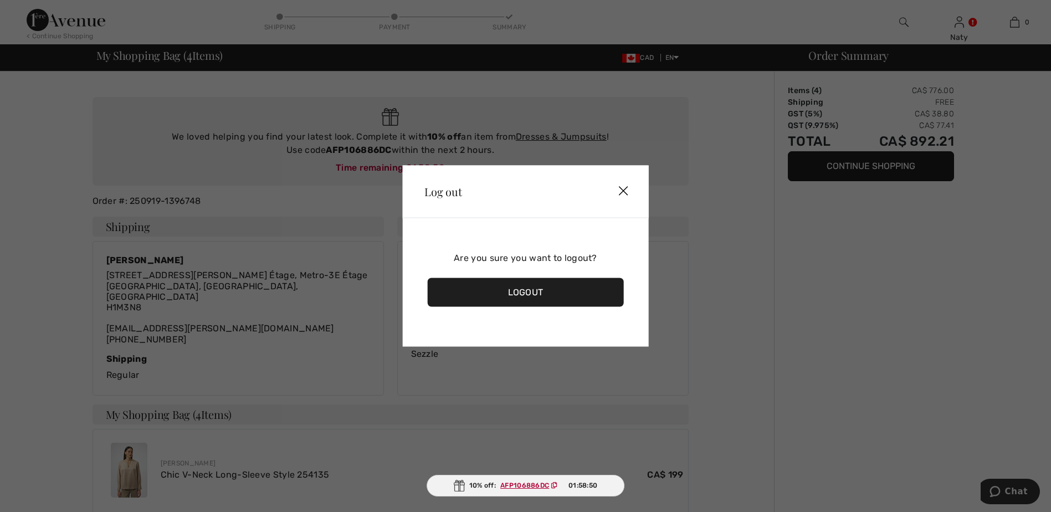
click at [540, 294] on div "Logout" at bounding box center [525, 292] width 197 height 29
